Goal: Check status: Check status

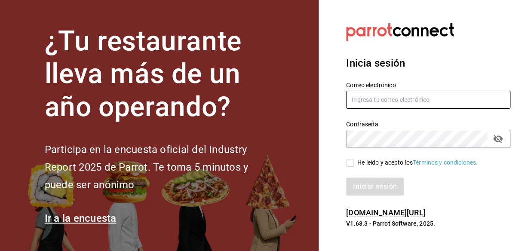
type input "[EMAIL_ADDRESS][DOMAIN_NAME]"
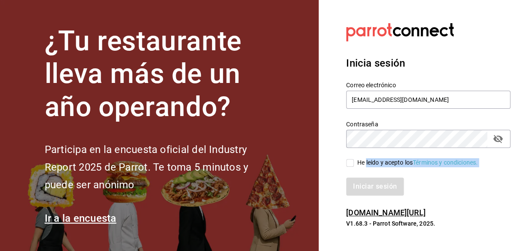
click at [366, 167] on div "Correo electrónico [EMAIL_ADDRESS][DOMAIN_NAME] Contraseña Contraseña He leído …" at bounding box center [423, 133] width 175 height 125
drag, startPoint x: 366, startPoint y: 167, endPoint x: 344, endPoint y: 164, distance: 21.9
click at [344, 164] on div "He leído y acepto los Términos y condiciones." at bounding box center [423, 158] width 175 height 20
click at [350, 164] on input "He leído y acepto los Términos y condiciones." at bounding box center [350, 163] width 8 height 8
checkbox input "true"
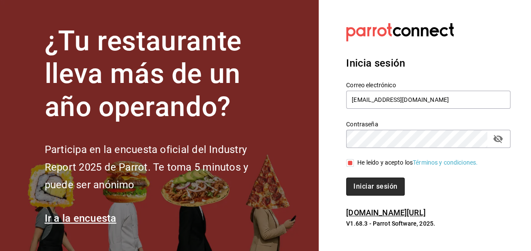
click at [355, 194] on button "Iniciar sesión" at bounding box center [375, 187] width 59 height 18
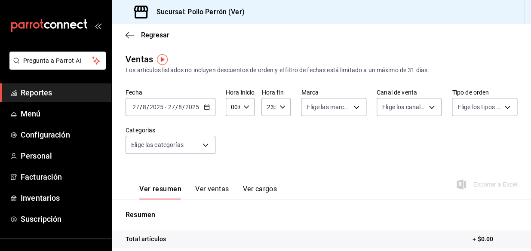
click at [68, 77] on li "Pregunta a Parrot AI" at bounding box center [55, 68] width 105 height 32
click at [62, 90] on span "Reportes" at bounding box center [63, 93] width 84 height 12
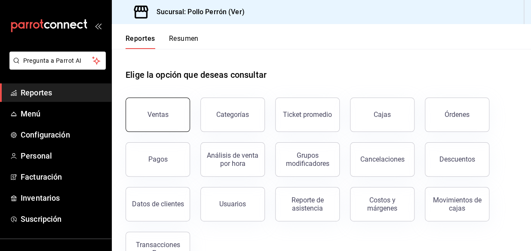
click at [159, 131] on div "Ventas" at bounding box center [152, 109] width 75 height 45
click at [148, 102] on button "Ventas" at bounding box center [158, 115] width 65 height 34
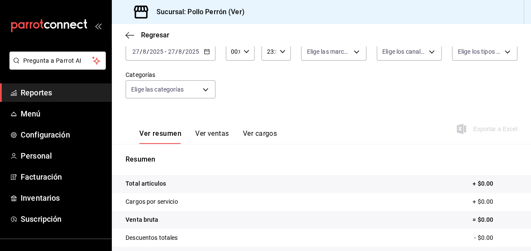
scroll to position [56, 0]
click at [182, 57] on div "2025-08-27 27 / 8 / 2025 - 2025-08-27 27 / 8 / 2025" at bounding box center [171, 51] width 90 height 18
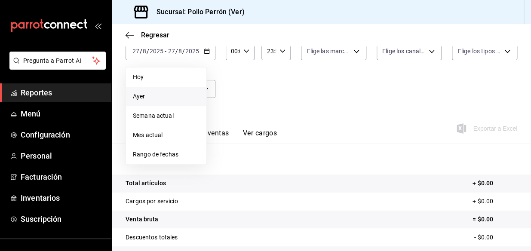
click at [164, 96] on span "Ayer" at bounding box center [166, 96] width 67 height 9
